Goal: Obtain resource: Obtain resource

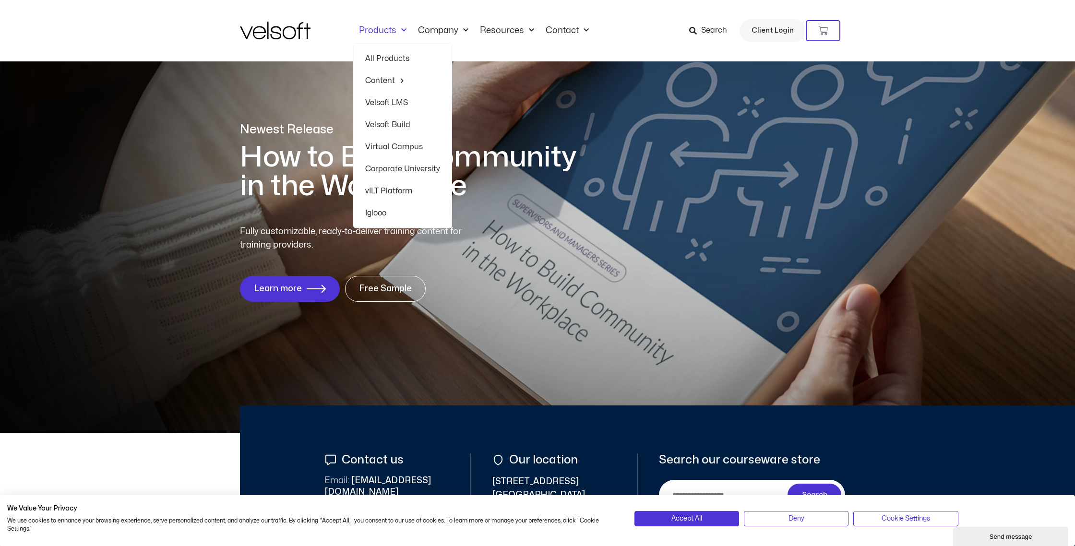
click at [397, 30] on span "Menu" at bounding box center [401, 31] width 10 height 16
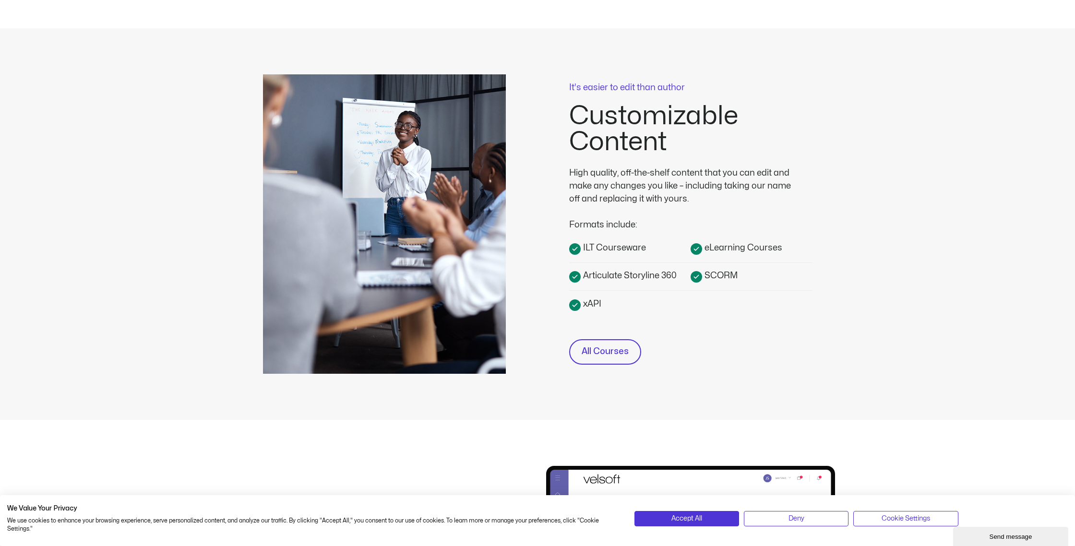
scroll to position [200, 0]
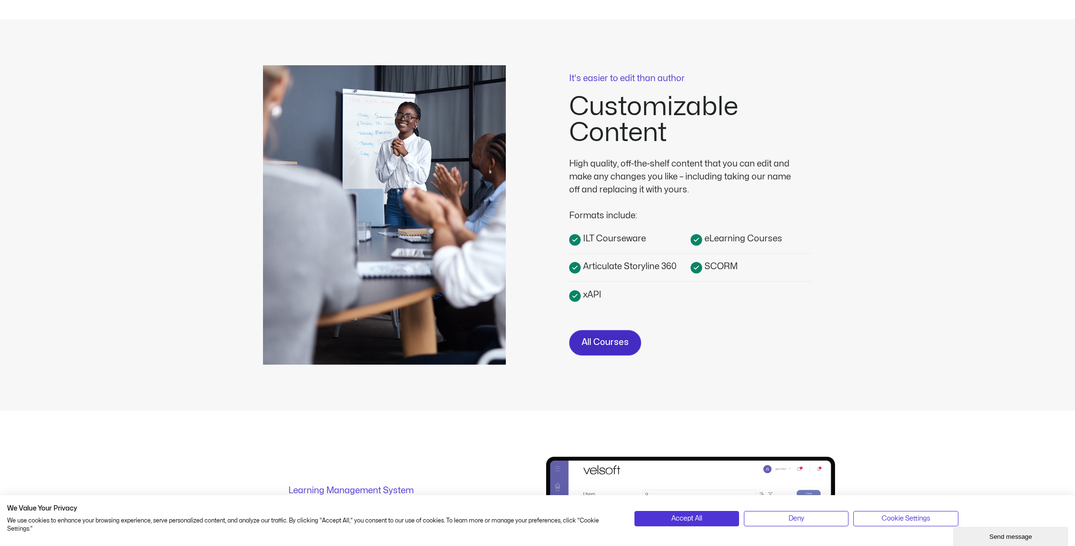
click at [601, 347] on span "All Courses" at bounding box center [605, 343] width 47 height 14
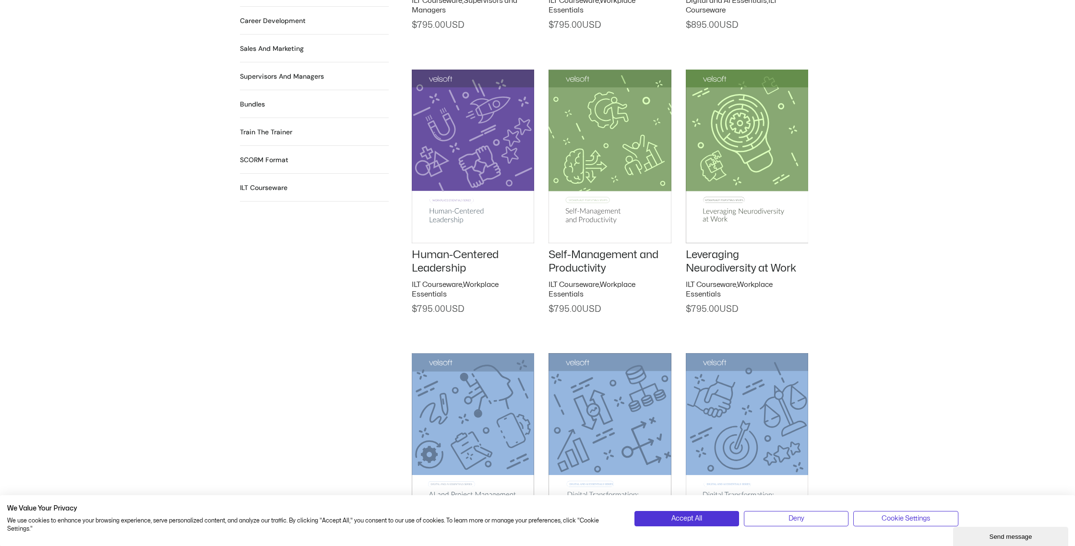
scroll to position [980, 0]
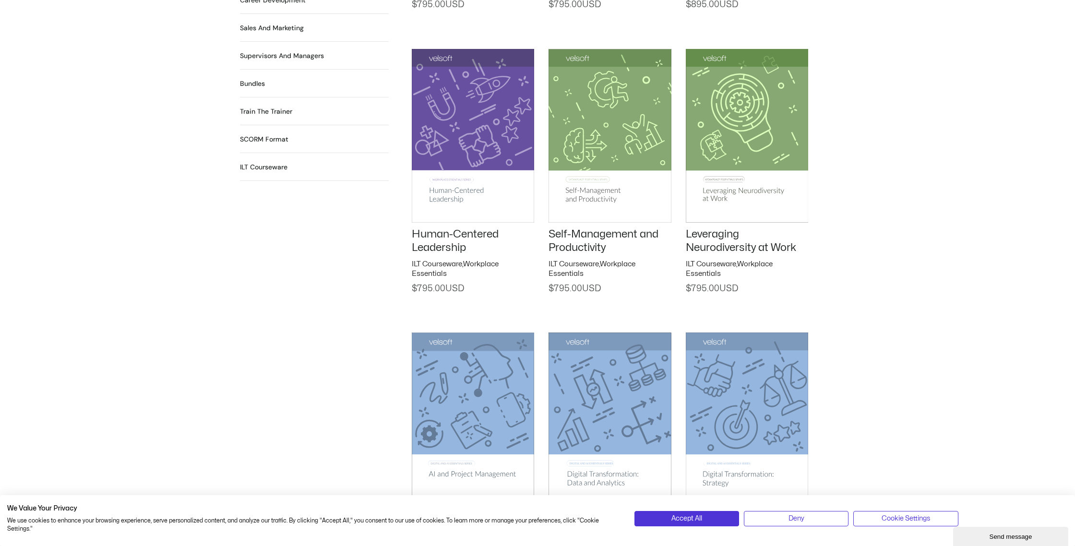
click at [440, 238] on link "Human-Centered Leadership" at bounding box center [455, 241] width 87 height 24
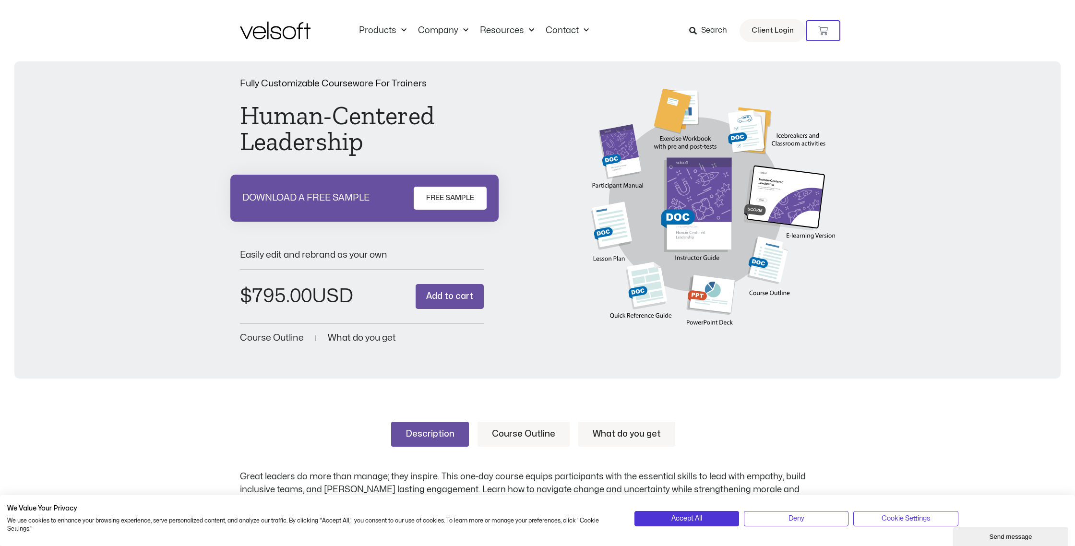
click at [450, 198] on span "FREE SAMPLE" at bounding box center [450, 198] width 48 height 12
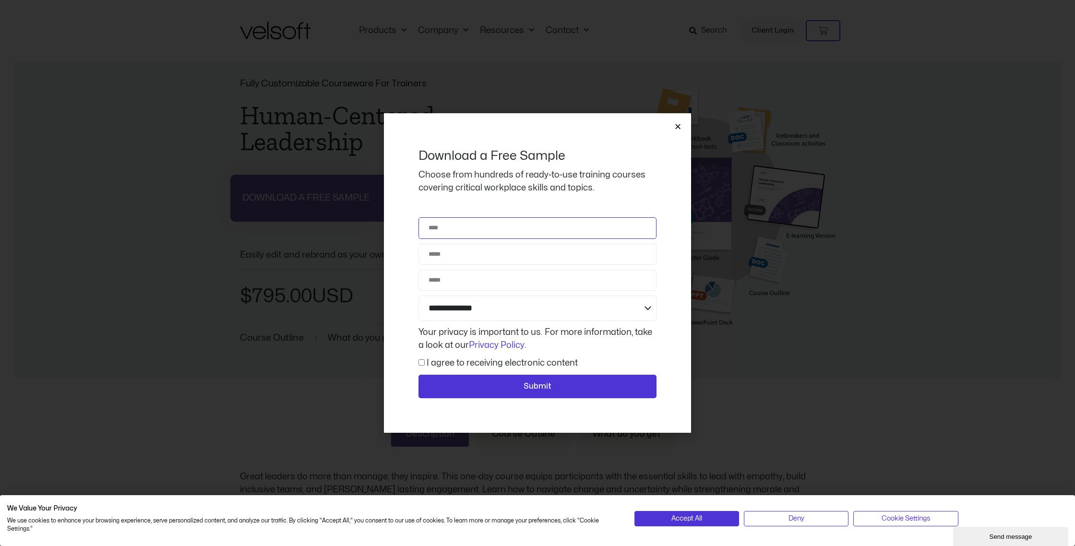
click at [462, 232] on input "Name" at bounding box center [537, 227] width 238 height 21
type input "**********"
type input "*"
click at [454, 360] on label "I agree to receiving electronic content" at bounding box center [502, 363] width 151 height 8
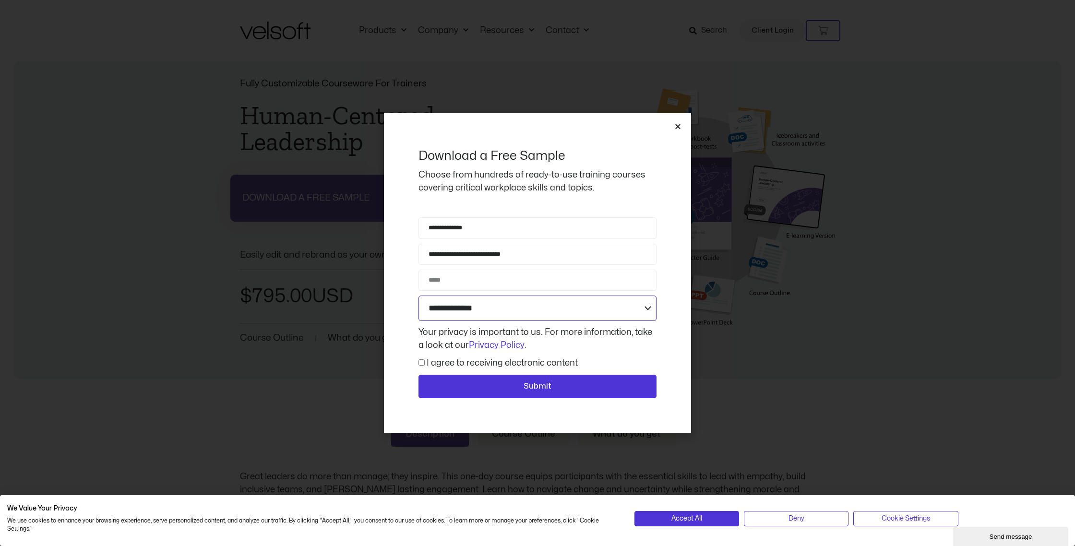
click at [458, 317] on select "**********" at bounding box center [537, 308] width 238 height 25
select select "**********"
click at [418, 296] on select "**********" at bounding box center [537, 308] width 238 height 25
click at [544, 381] on span "Submit" at bounding box center [538, 387] width 28 height 12
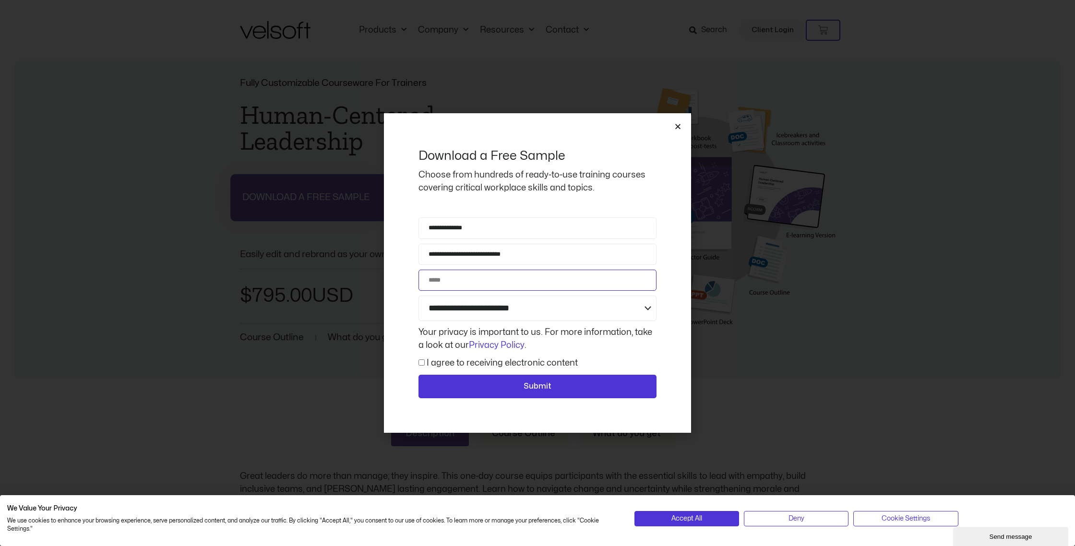
type input "*"
type input "**********"
click at [532, 393] on button "Submit" at bounding box center [537, 387] width 238 height 24
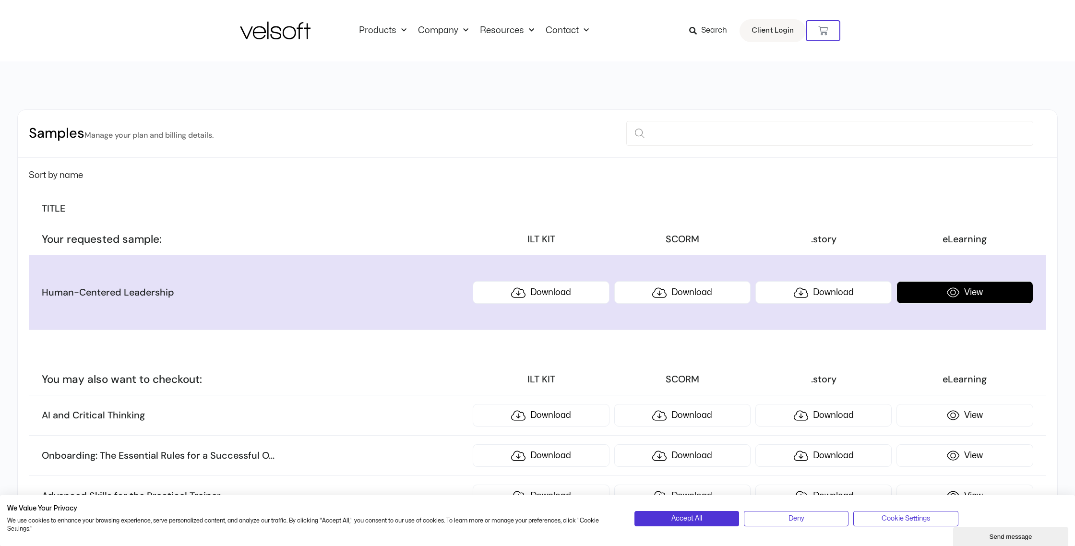
click at [981, 292] on link "View" at bounding box center [964, 292] width 136 height 23
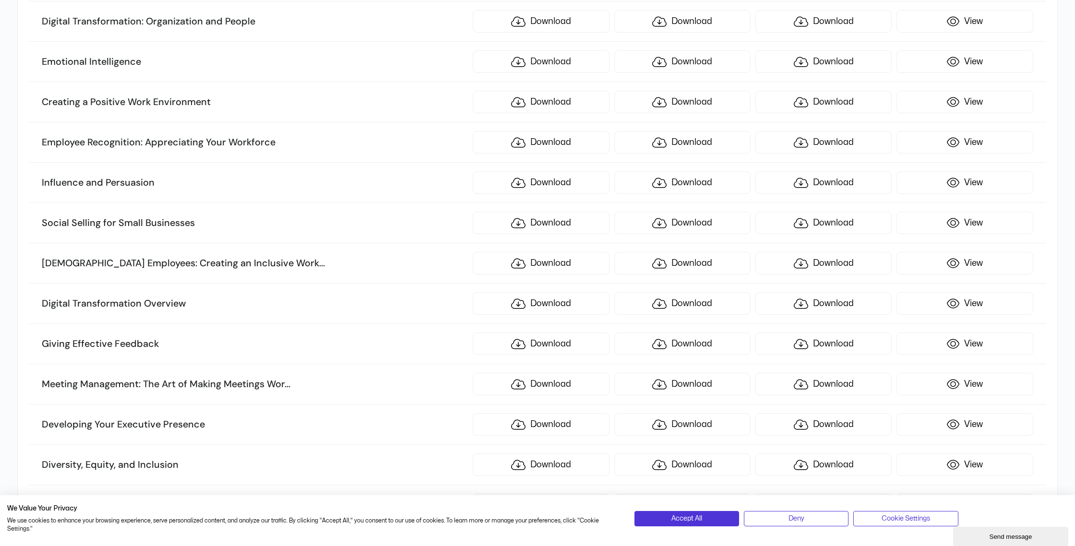
scroll to position [1644, 0]
click at [801, 522] on span "Deny" at bounding box center [796, 518] width 16 height 11
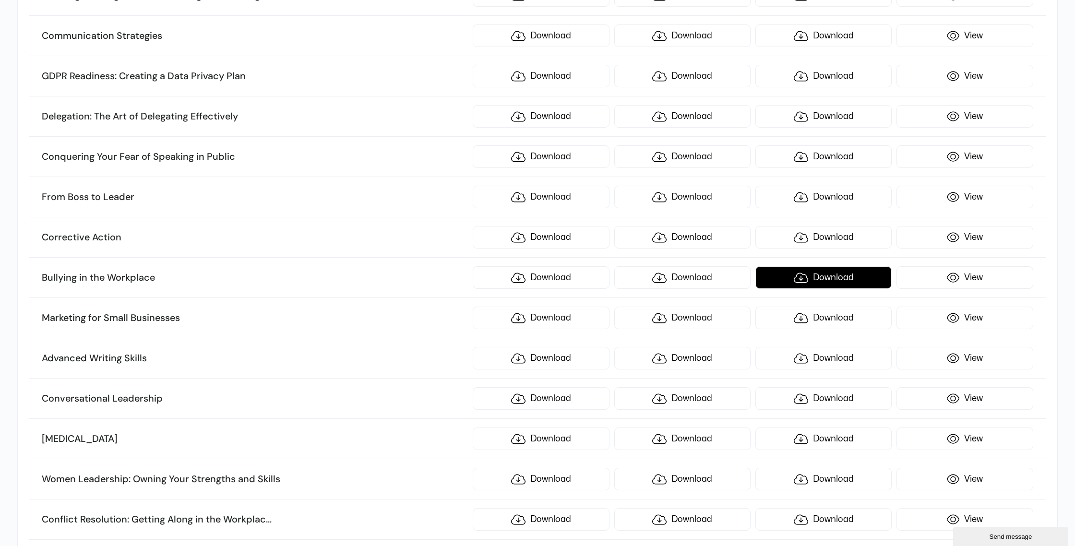
scroll to position [656, 0]
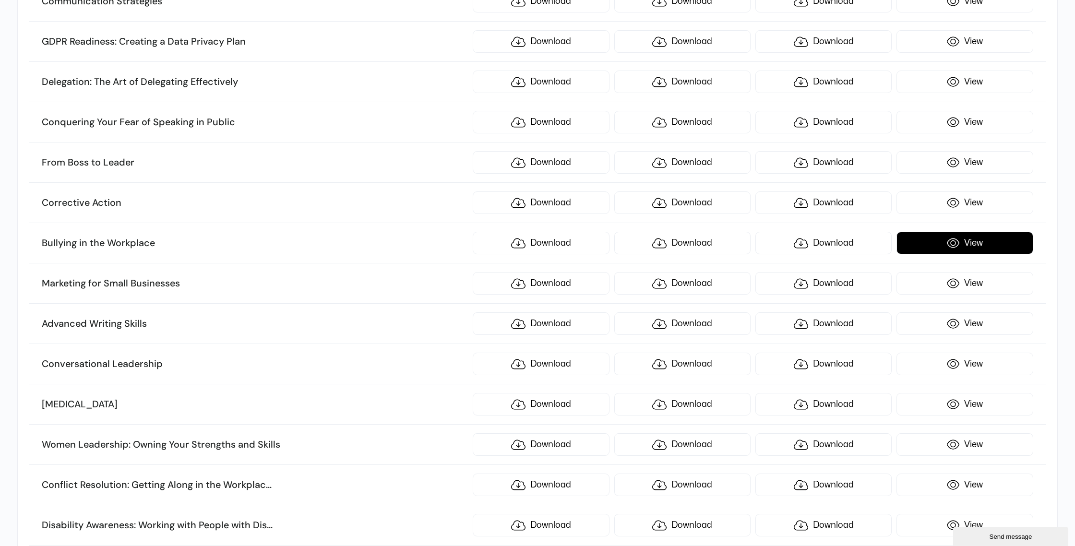
click at [980, 246] on link "View" at bounding box center [964, 243] width 136 height 23
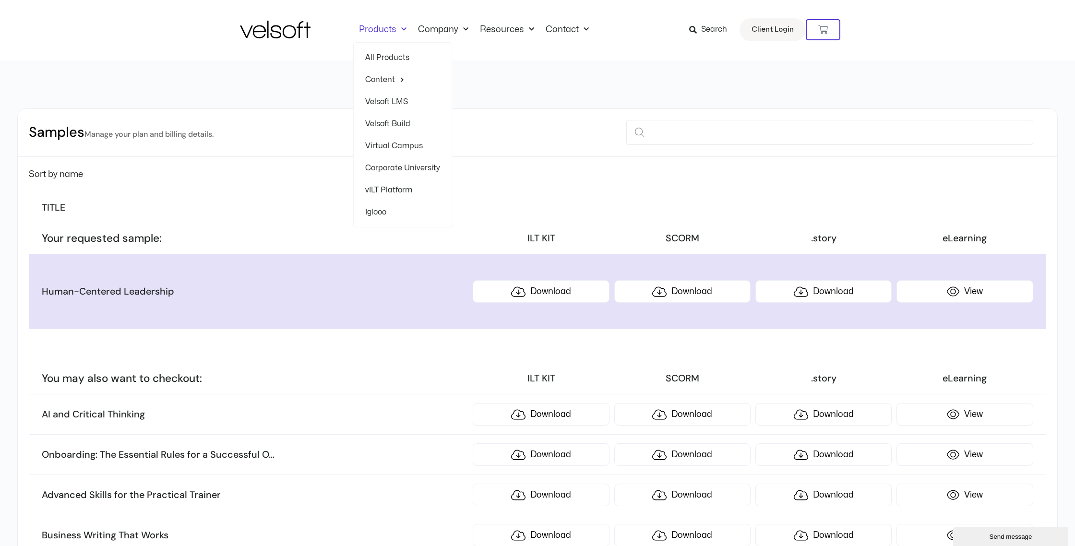
scroll to position [2, 0]
click at [400, 79] on span "Menu" at bounding box center [400, 78] width 10 height 15
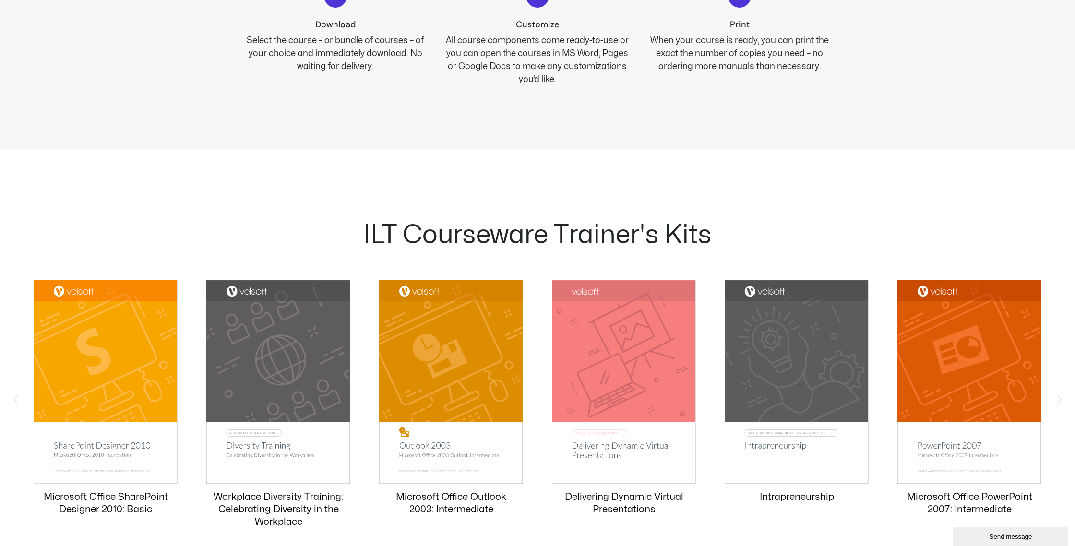
scroll to position [795, 0]
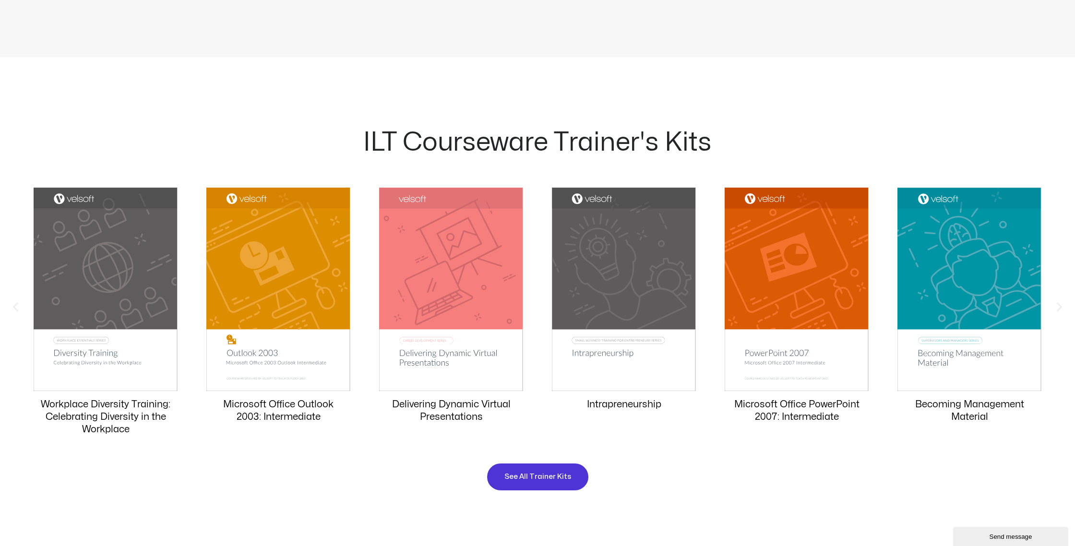
click at [98, 281] on img "7 / 20" at bounding box center [106, 289] width 144 height 203
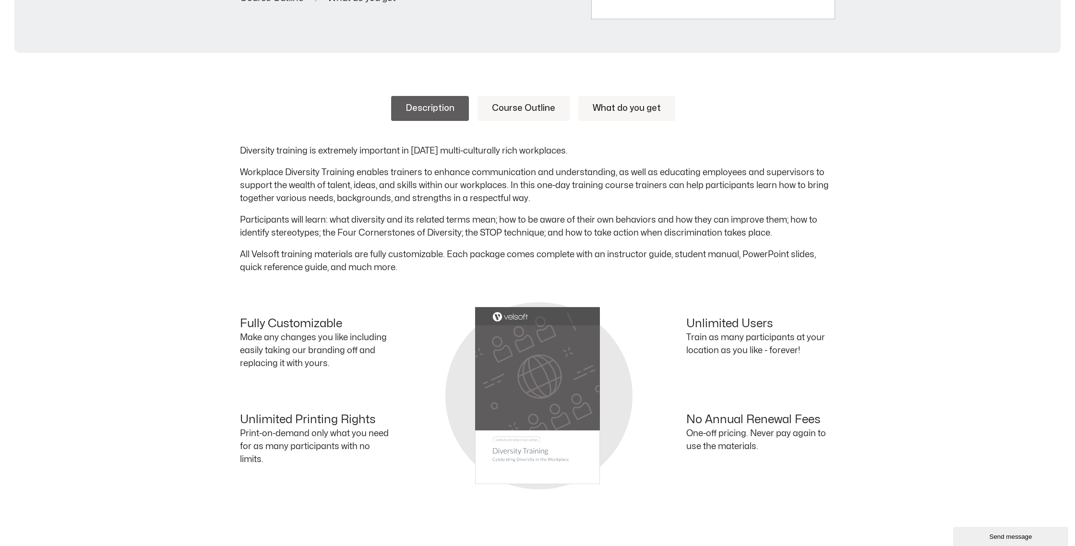
scroll to position [452, 0]
